Goal: Navigation & Orientation: Find specific page/section

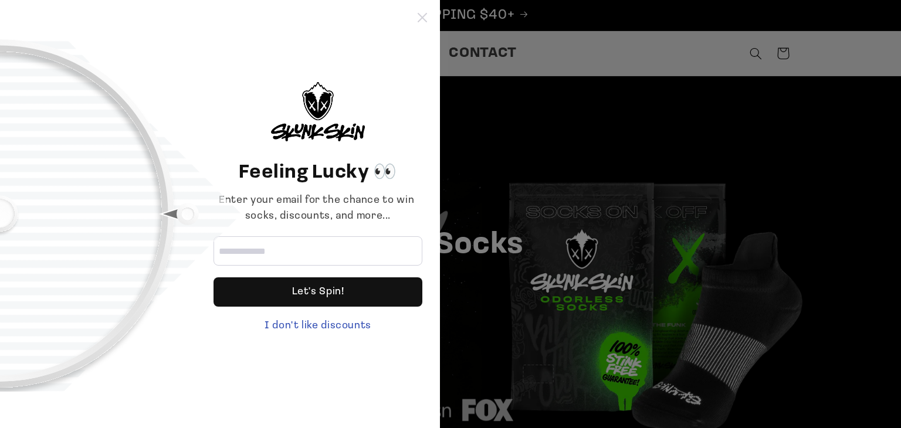
click at [421, 12] on div "Feeling Lucky 👀 Enter your email for the chance to win socks, discounts, and mo…" at bounding box center [220, 214] width 440 height 428
click at [421, 13] on icon at bounding box center [422, 17] width 9 height 9
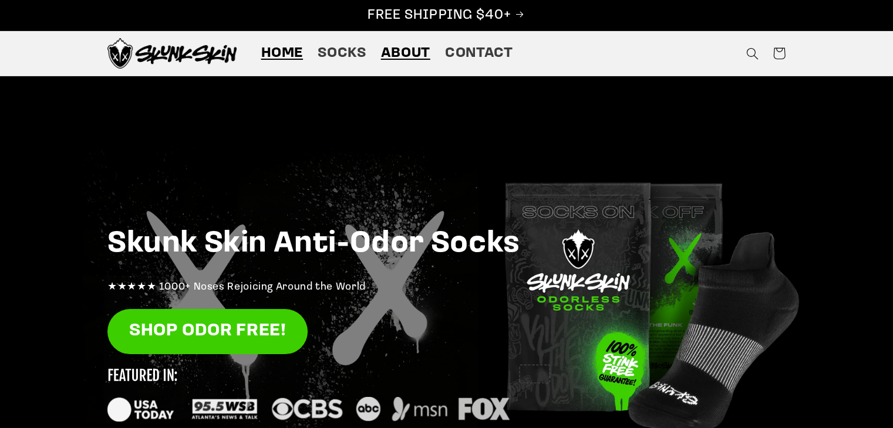
click at [406, 51] on span "About" at bounding box center [405, 54] width 49 height 18
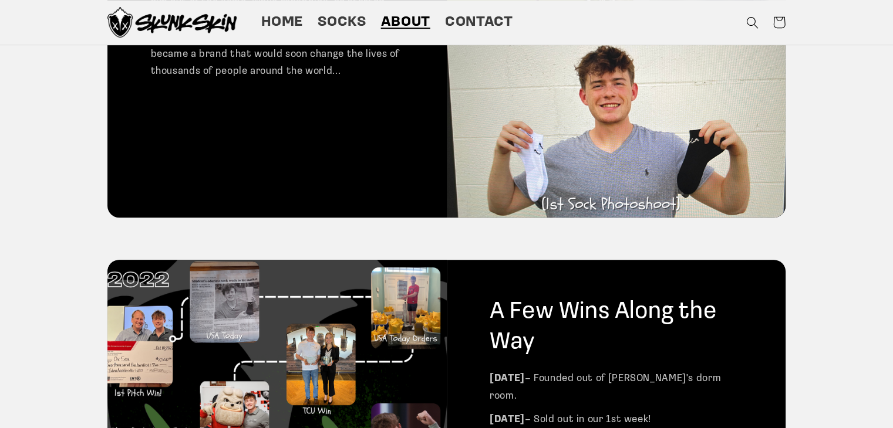
scroll to position [587, 0]
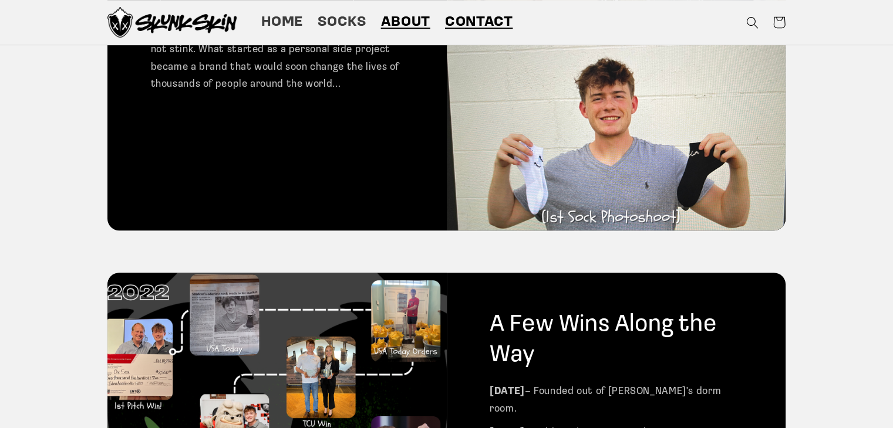
click at [451, 18] on span "Contact" at bounding box center [478, 22] width 67 height 18
